Goal: Check status

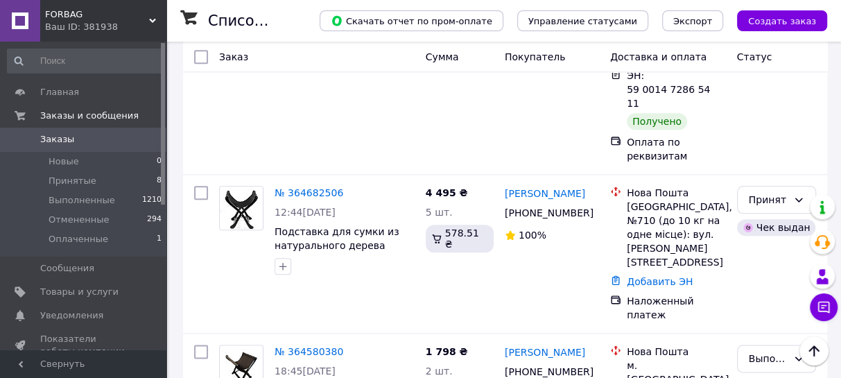
scroll to position [882, 0]
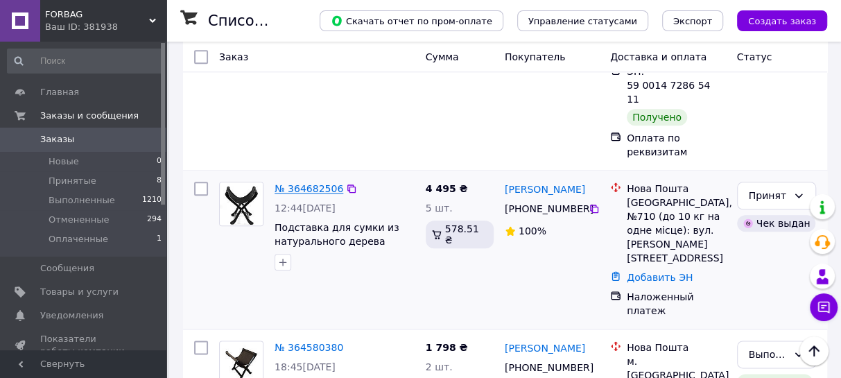
click at [301, 183] on link "№ 364682506" at bounding box center [308, 188] width 69 height 11
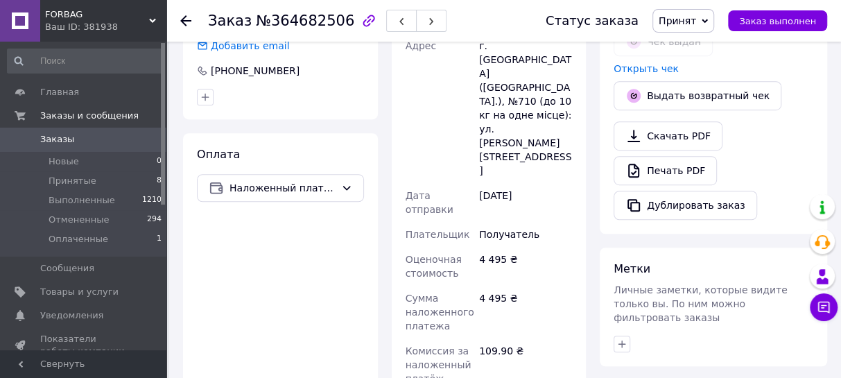
scroll to position [504, 0]
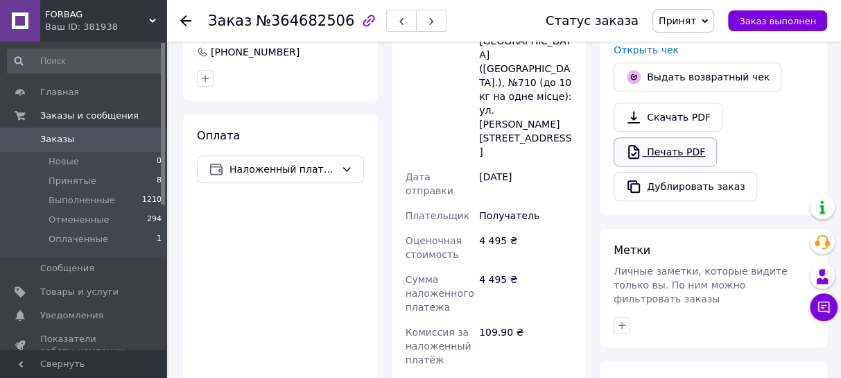
click at [678, 137] on link "Печать PDF" at bounding box center [664, 151] width 103 height 29
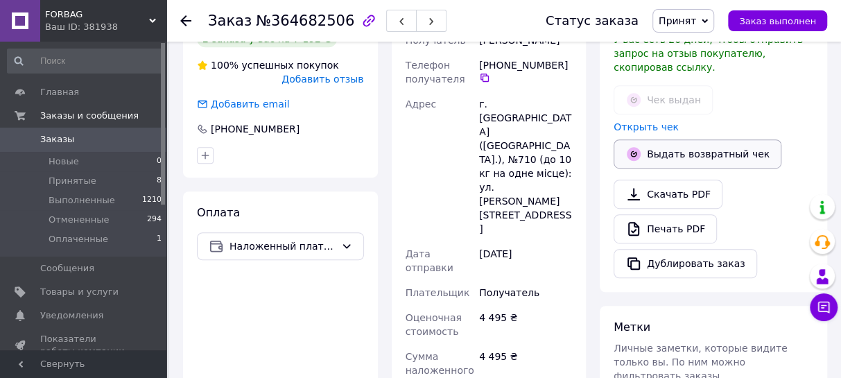
scroll to position [403, 0]
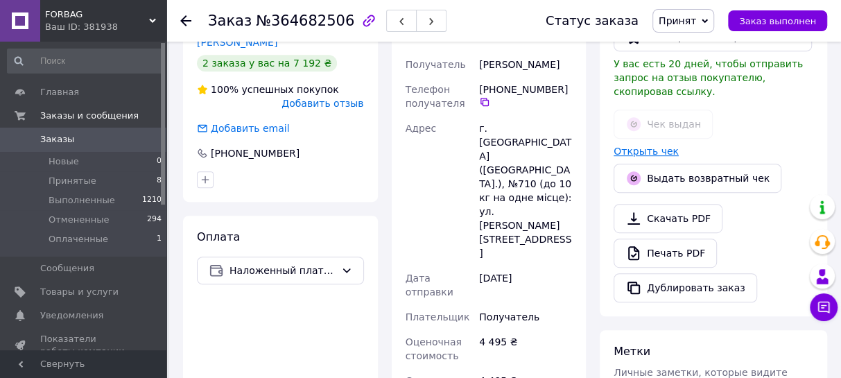
click at [633, 146] on link "Открыть чек" at bounding box center [645, 151] width 65 height 11
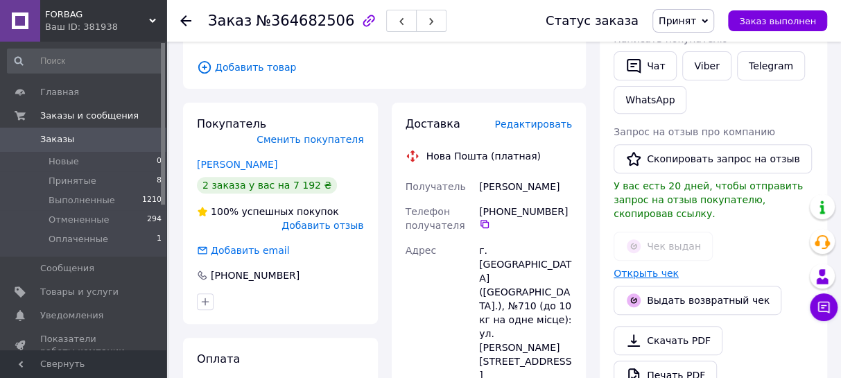
scroll to position [252, 0]
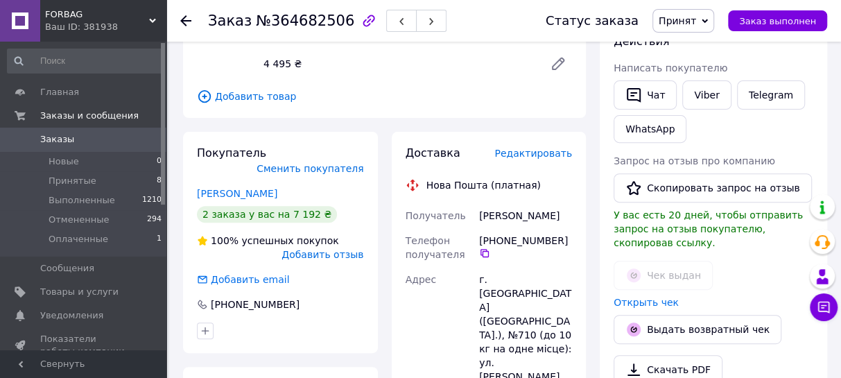
click at [527, 148] on span "Редактировать" at bounding box center [533, 153] width 78 height 11
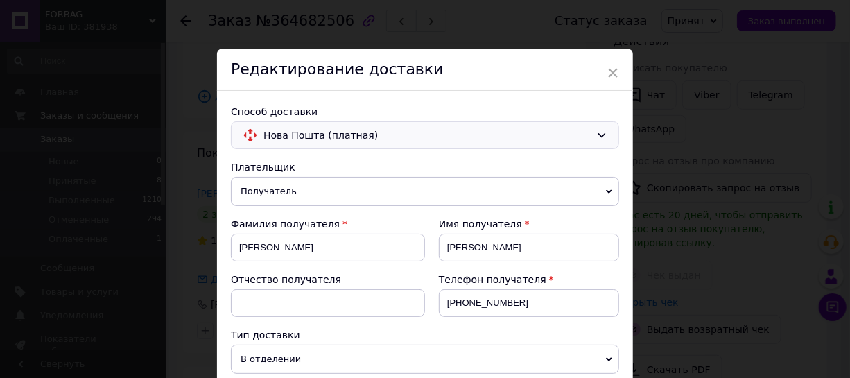
click at [600, 132] on icon at bounding box center [601, 135] width 11 height 11
click at [297, 166] on span "Самовывоз" at bounding box center [433, 166] width 344 height 14
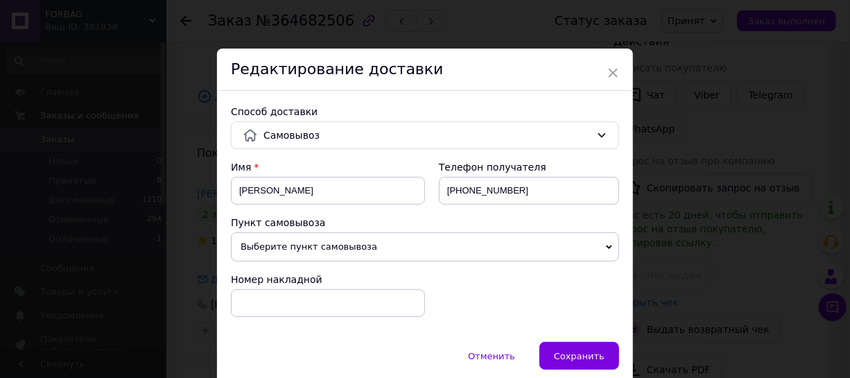
click at [607, 247] on icon at bounding box center [609, 247] width 6 height 4
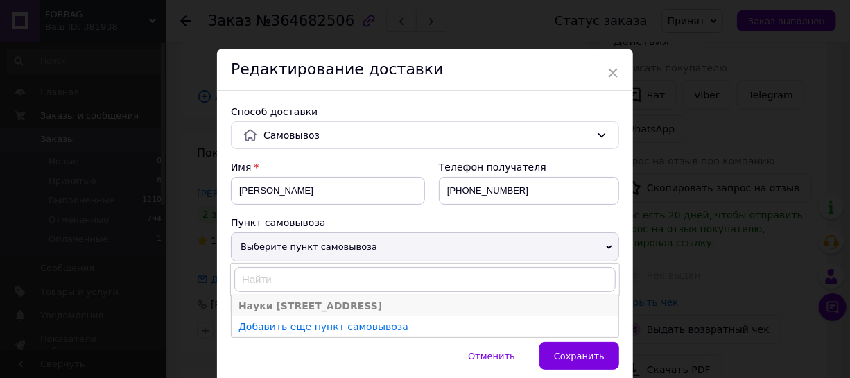
click at [286, 304] on li "Науки [STREET_ADDRESS]" at bounding box center [424, 305] width 387 height 21
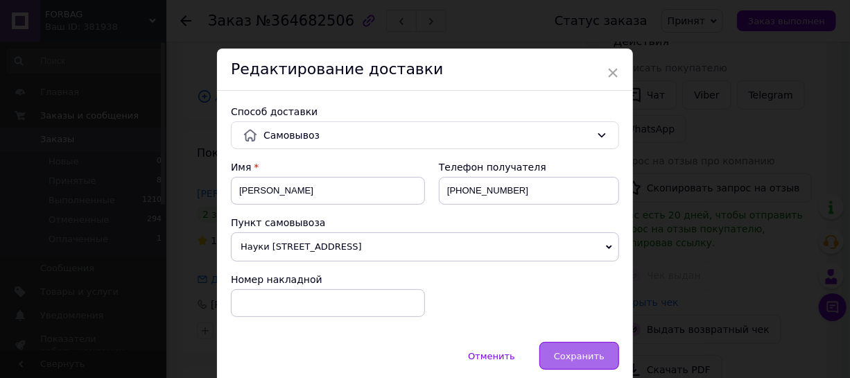
click at [580, 355] on span "Сохранить" at bounding box center [579, 356] width 51 height 10
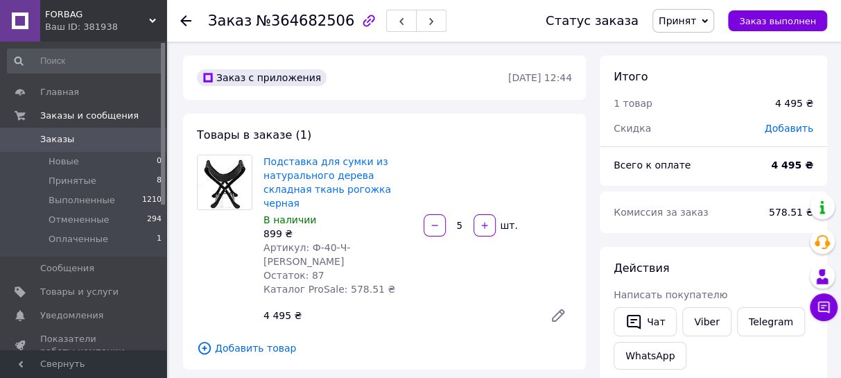
scroll to position [330, 0]
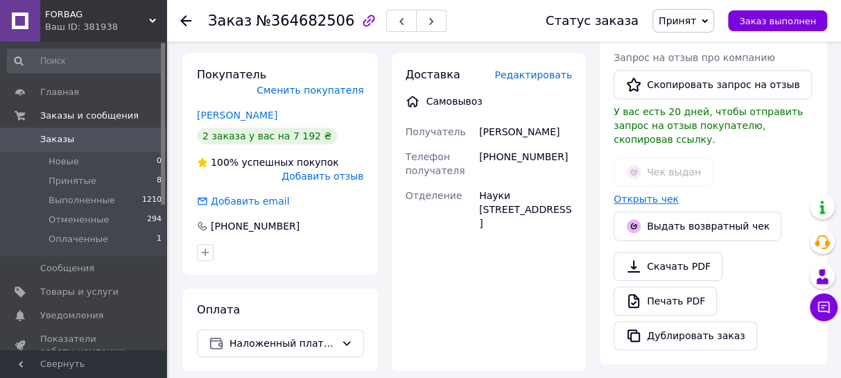
click at [638, 193] on link "Открыть чек" at bounding box center [645, 198] width 65 height 11
